Goal: Information Seeking & Learning: Compare options

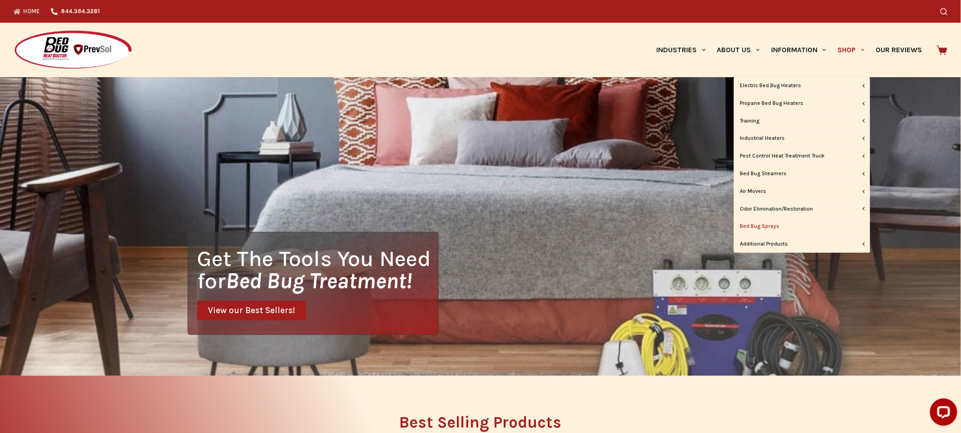
click at [769, 227] on link "Bed Bug Sprays" at bounding box center [802, 226] width 136 height 17
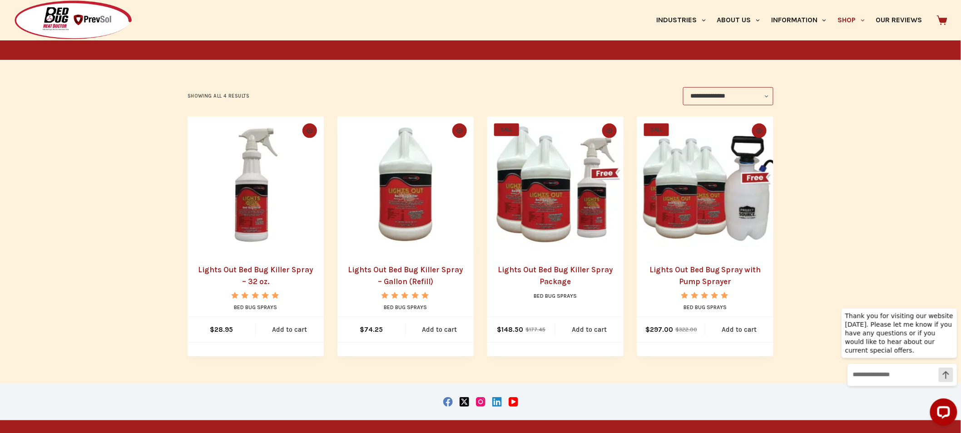
scroll to position [132, 0]
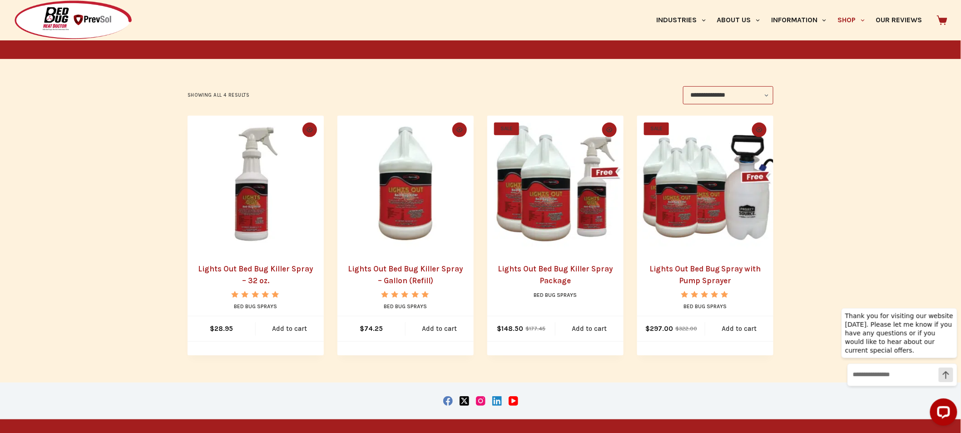
click at [542, 230] on img "Lights Out Bed Bug Killer Spray Package" at bounding box center [555, 184] width 136 height 136
click at [393, 191] on img "Lights Out Bed Bug Killer Spray - Gallon (Refill)" at bounding box center [405, 184] width 136 height 136
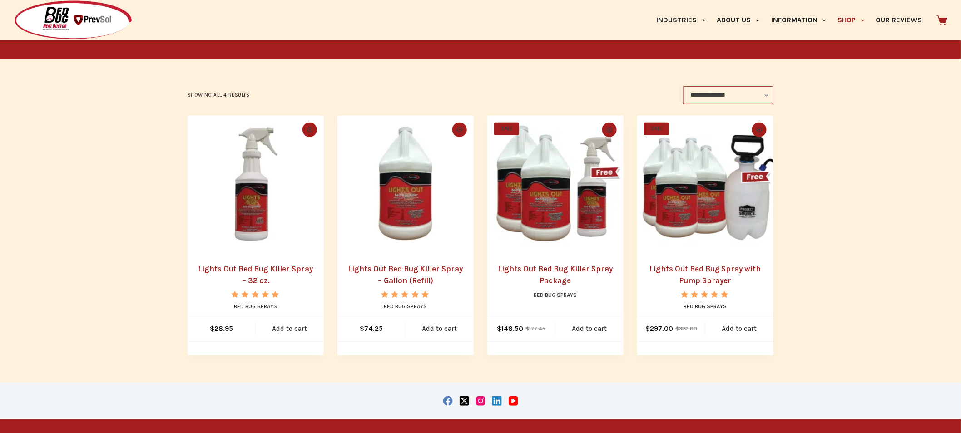
click at [259, 210] on img "Lights Out Bed Bug Killer Spray - 32 oz." at bounding box center [256, 184] width 136 height 136
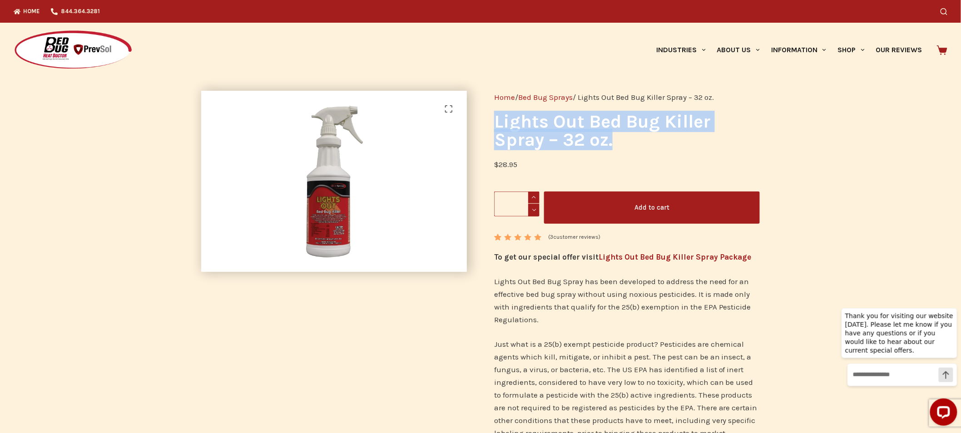
drag, startPoint x: 623, startPoint y: 139, endPoint x: 495, endPoint y: 123, distance: 128.7
click at [495, 123] on h1 "Lights Out Bed Bug Killer Spray – 32 oz." at bounding box center [627, 131] width 266 height 36
copy h1 "Lights Out Bed Bug Killer Spray – 32 oz."
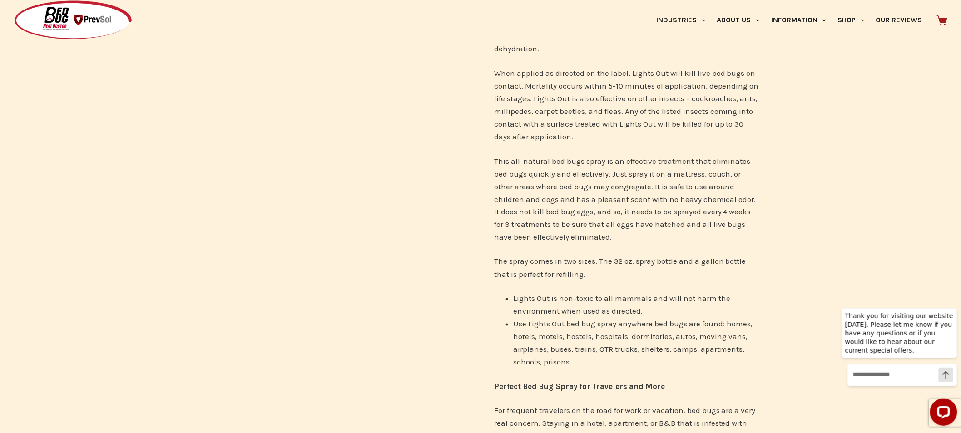
scroll to position [513, 0]
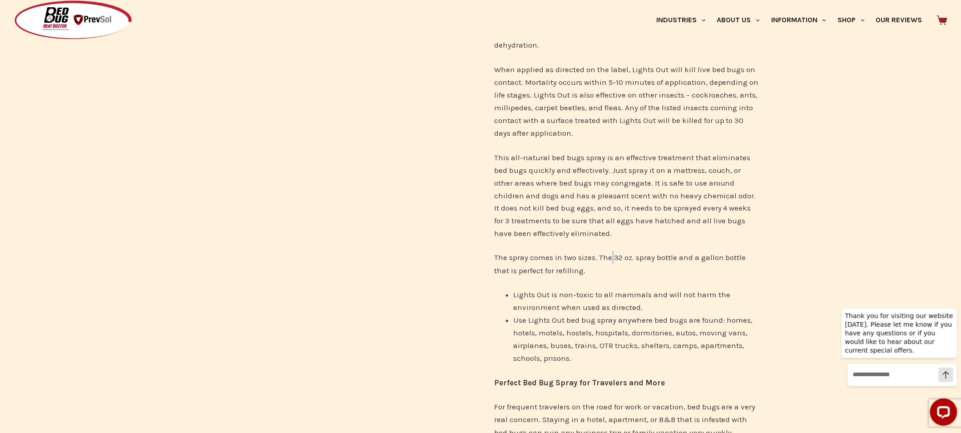
drag, startPoint x: 613, startPoint y: 256, endPoint x: 611, endPoint y: 260, distance: 4.7
click at [611, 260] on p "The spray comes in two sizes. The 32 oz. spray bottle and a gallon bottle that …" at bounding box center [627, 264] width 266 height 25
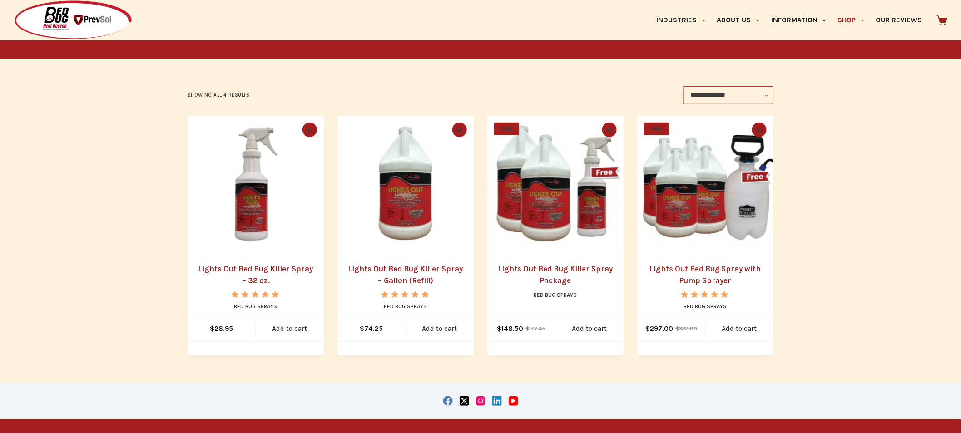
drag, startPoint x: 0, startPoint y: 0, endPoint x: 422, endPoint y: 168, distance: 454.6
click at [422, 168] on img "Lights Out Bed Bug Killer Spray - Gallon (Refill)" at bounding box center [405, 184] width 136 height 136
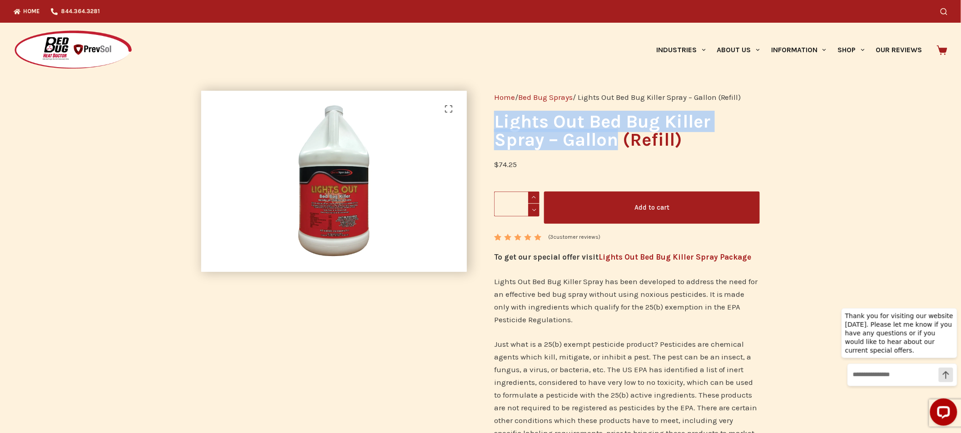
drag, startPoint x: 616, startPoint y: 140, endPoint x: 493, endPoint y: 124, distance: 124.1
copy h1 "Lights Out Bed Bug Killer Spray – Gallon"
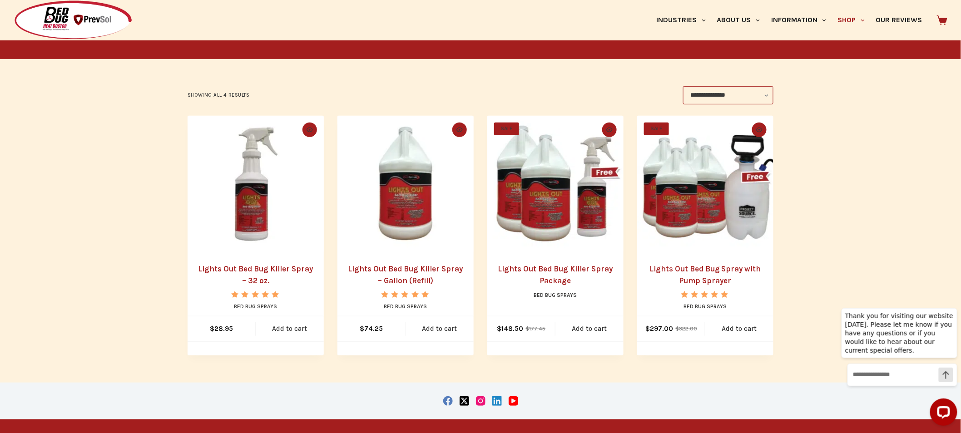
click at [548, 218] on img "Lights Out Bed Bug Killer Spray Package" at bounding box center [555, 184] width 136 height 136
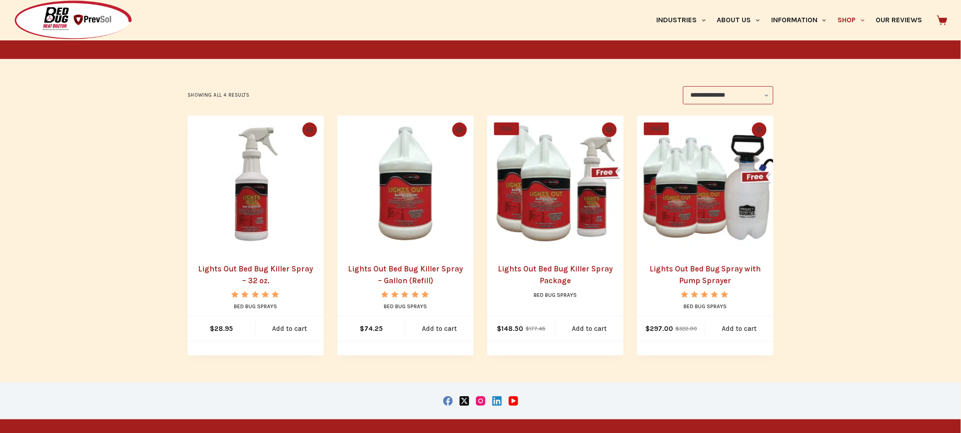
click at [702, 207] on img "Lights Out Bed Bug Spray with Pump Sprayer" at bounding box center [705, 184] width 136 height 136
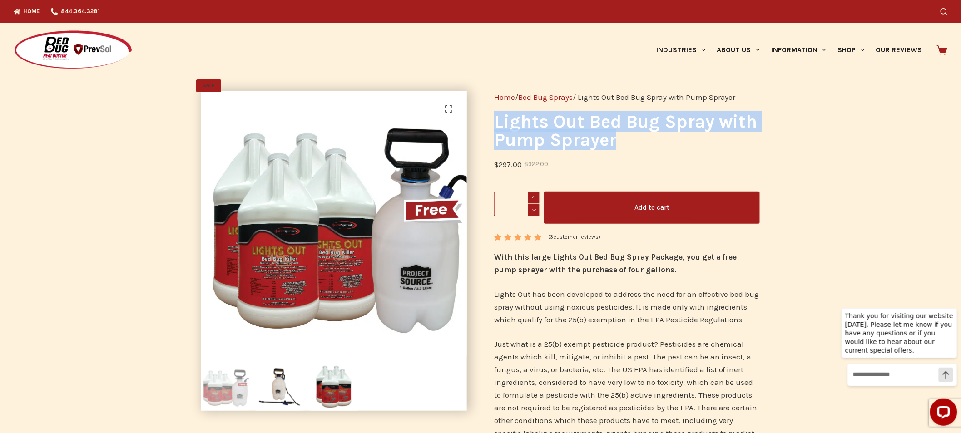
drag, startPoint x: 640, startPoint y: 142, endPoint x: 489, endPoint y: 119, distance: 153.3
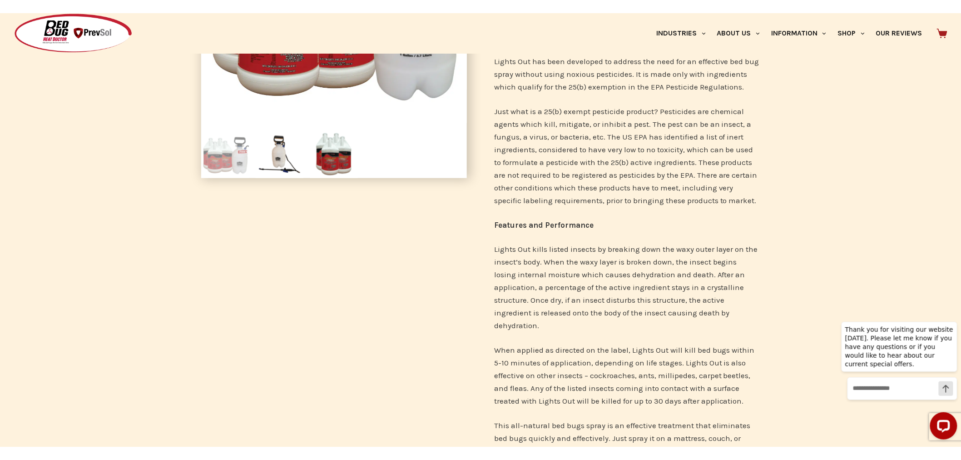
scroll to position [247, 0]
